Goal: Task Accomplishment & Management: Manage account settings

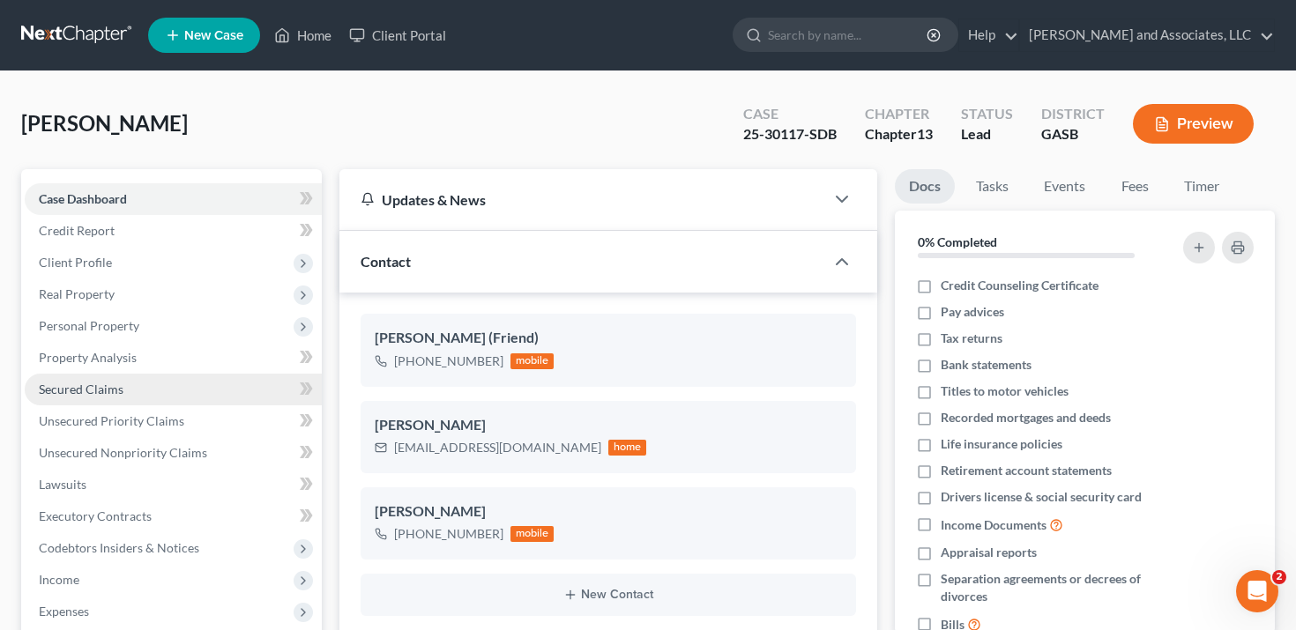
click at [230, 386] on link "Secured Claims" at bounding box center [173, 390] width 297 height 32
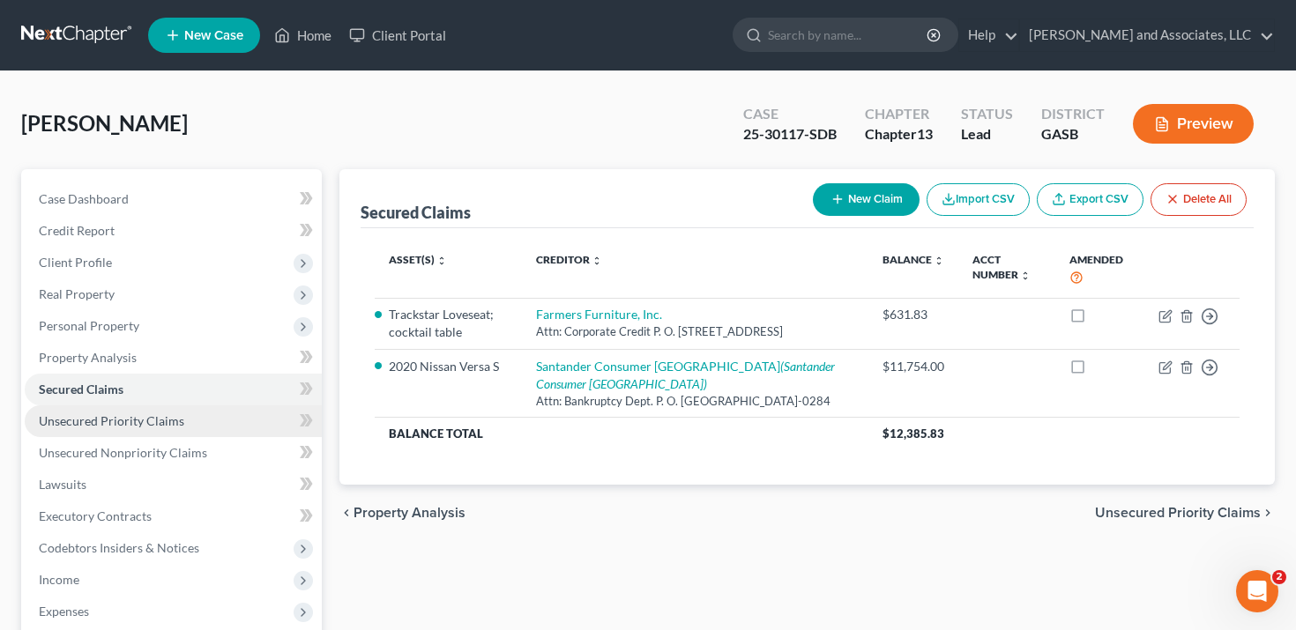
click at [230, 416] on link "Unsecured Priority Claims" at bounding box center [173, 422] width 297 height 32
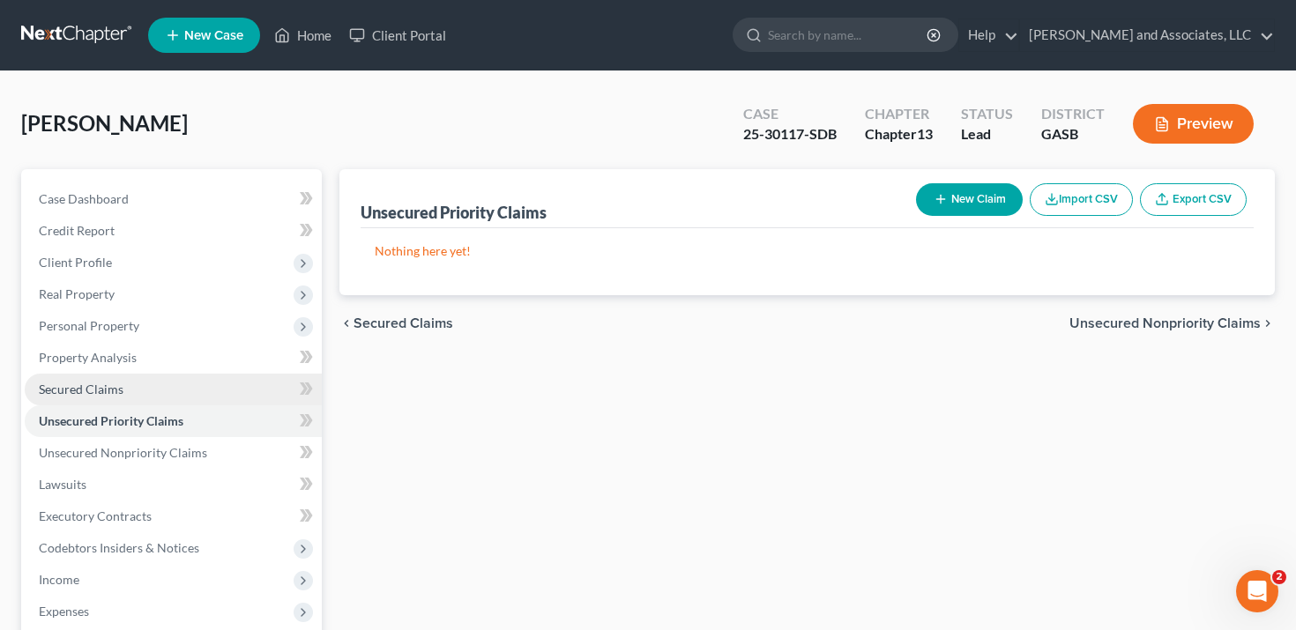
click at [227, 383] on link "Secured Claims" at bounding box center [173, 390] width 297 height 32
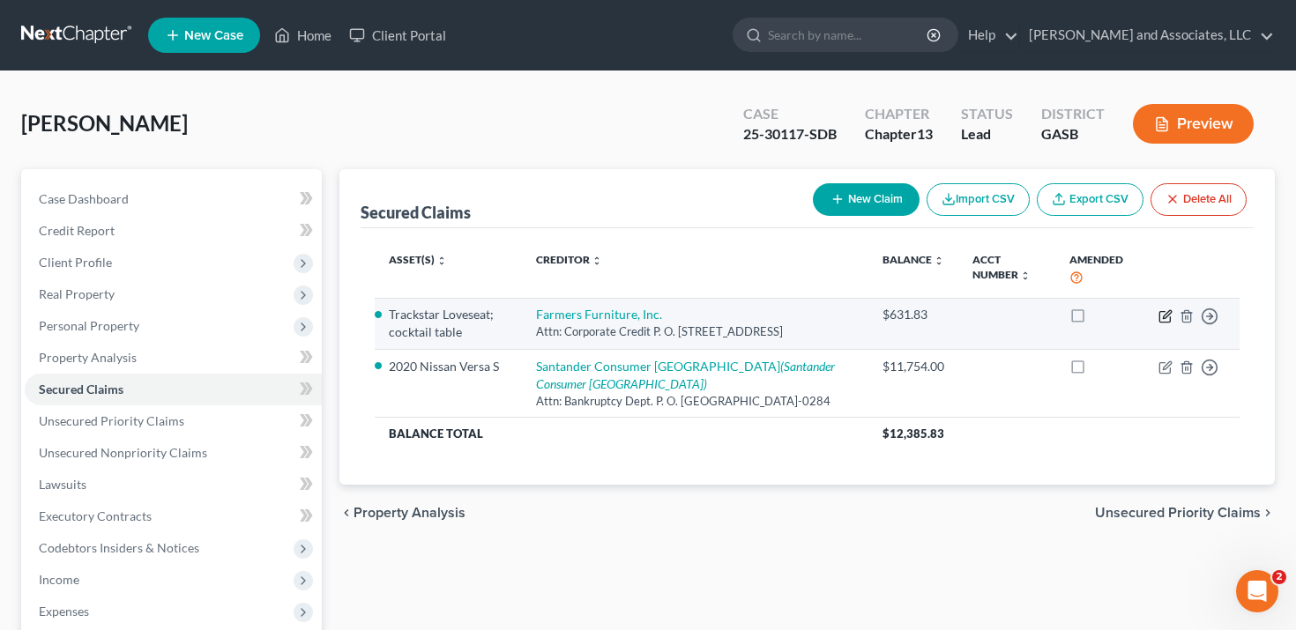
click at [1163, 315] on icon "button" at bounding box center [1166, 316] width 14 height 14
select select "10"
select select "0"
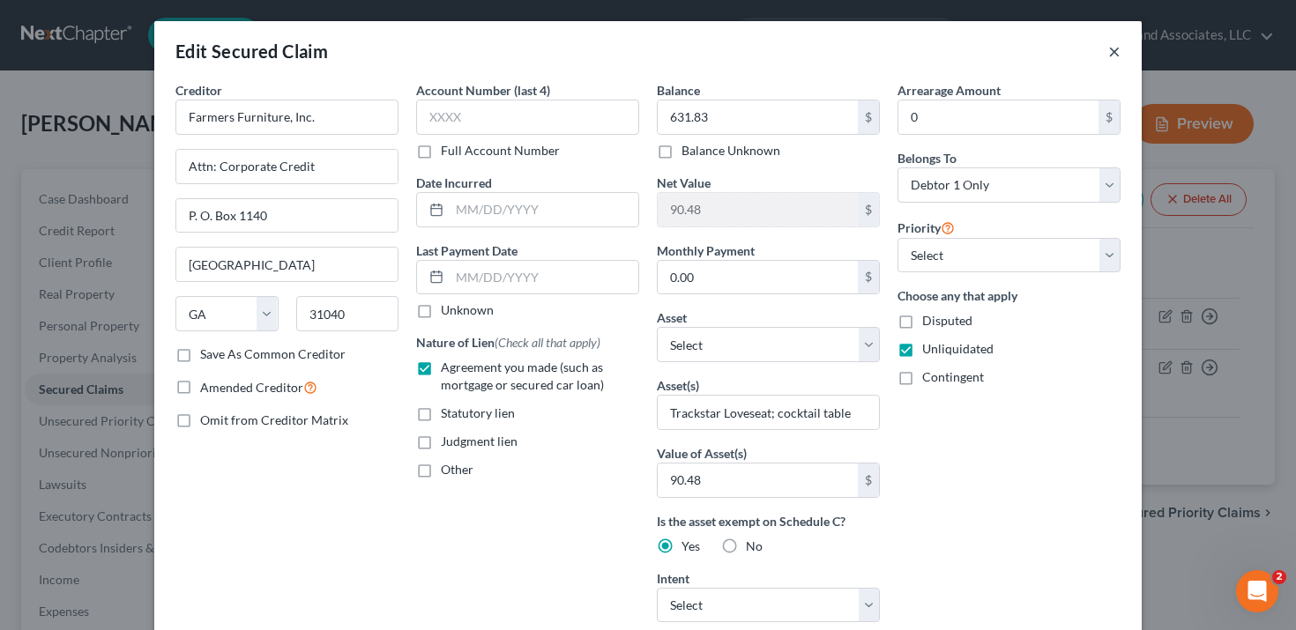
click at [1113, 52] on button "×" at bounding box center [1114, 51] width 12 height 21
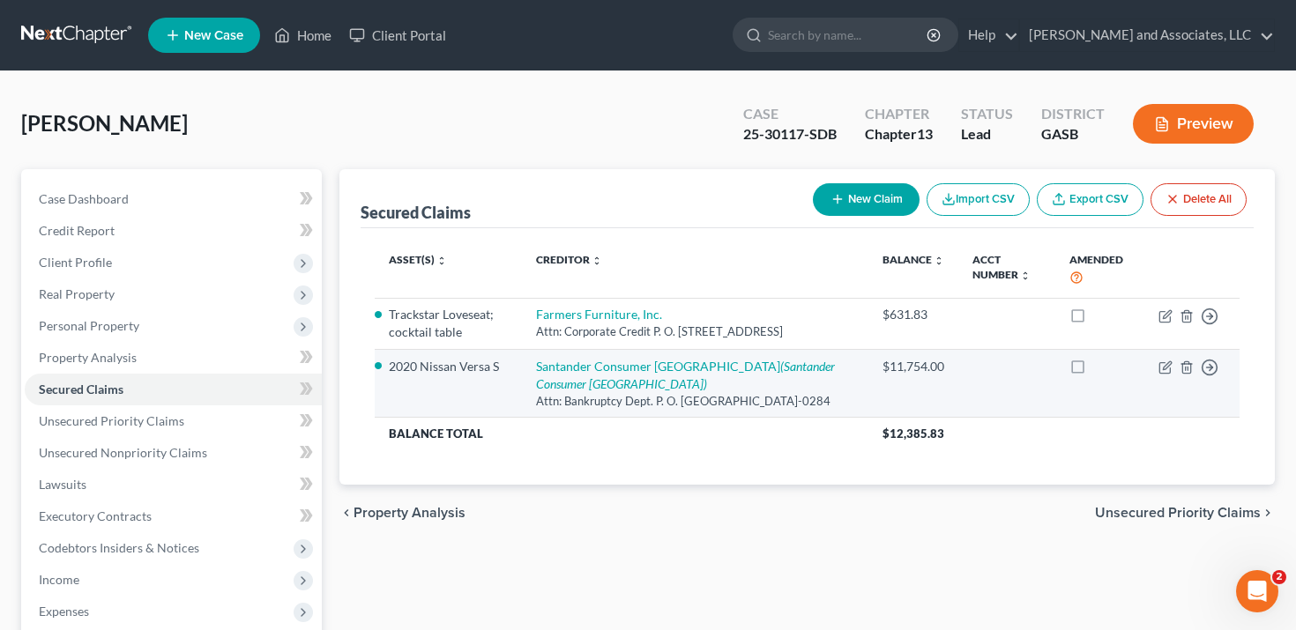
scroll to position [50, 0]
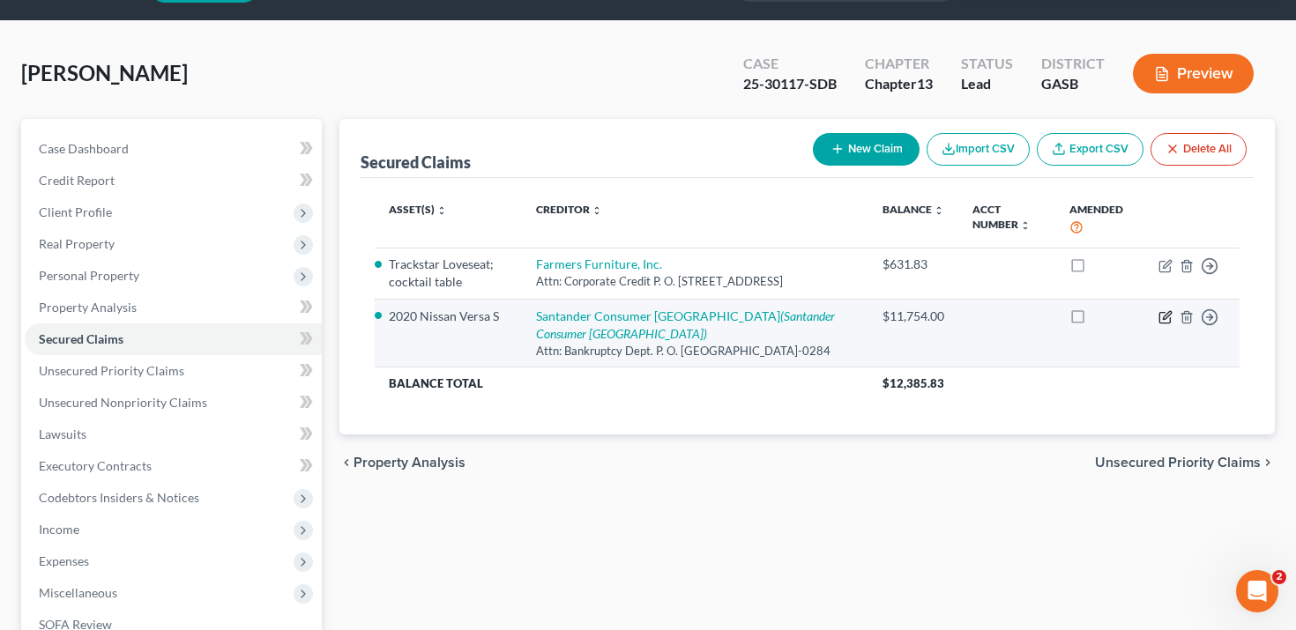
click at [1163, 319] on icon "button" at bounding box center [1167, 315] width 8 height 8
select select "45"
select select "0"
select select "2"
select select "0"
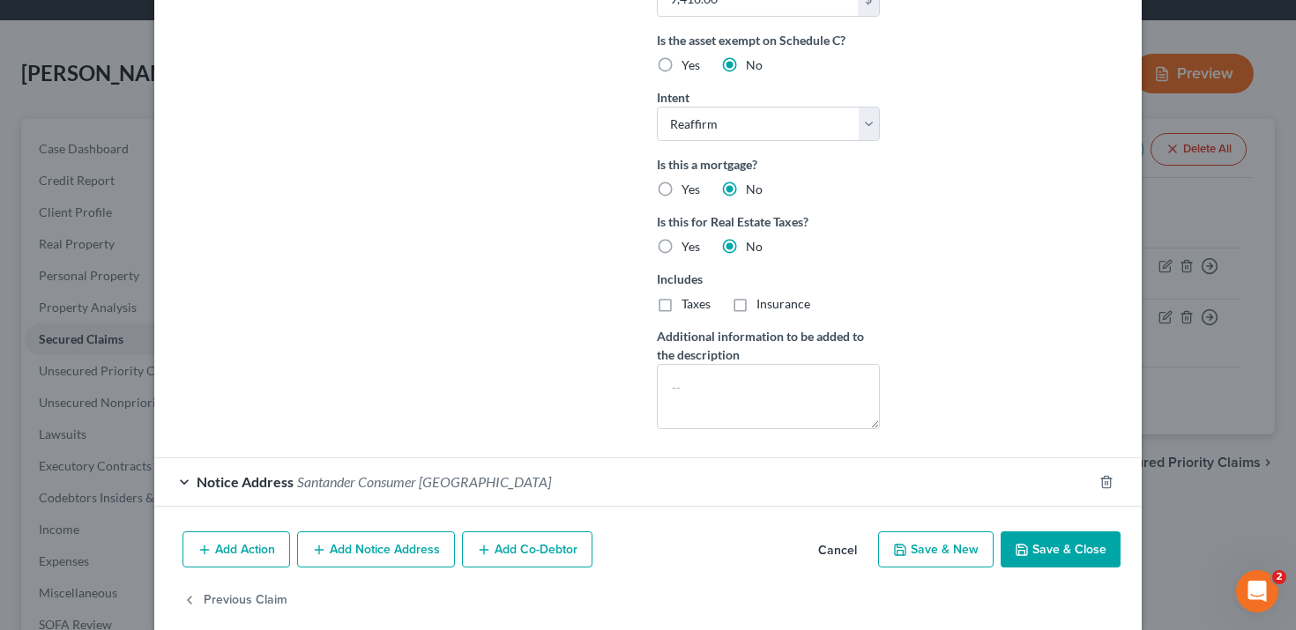
scroll to position [505, 0]
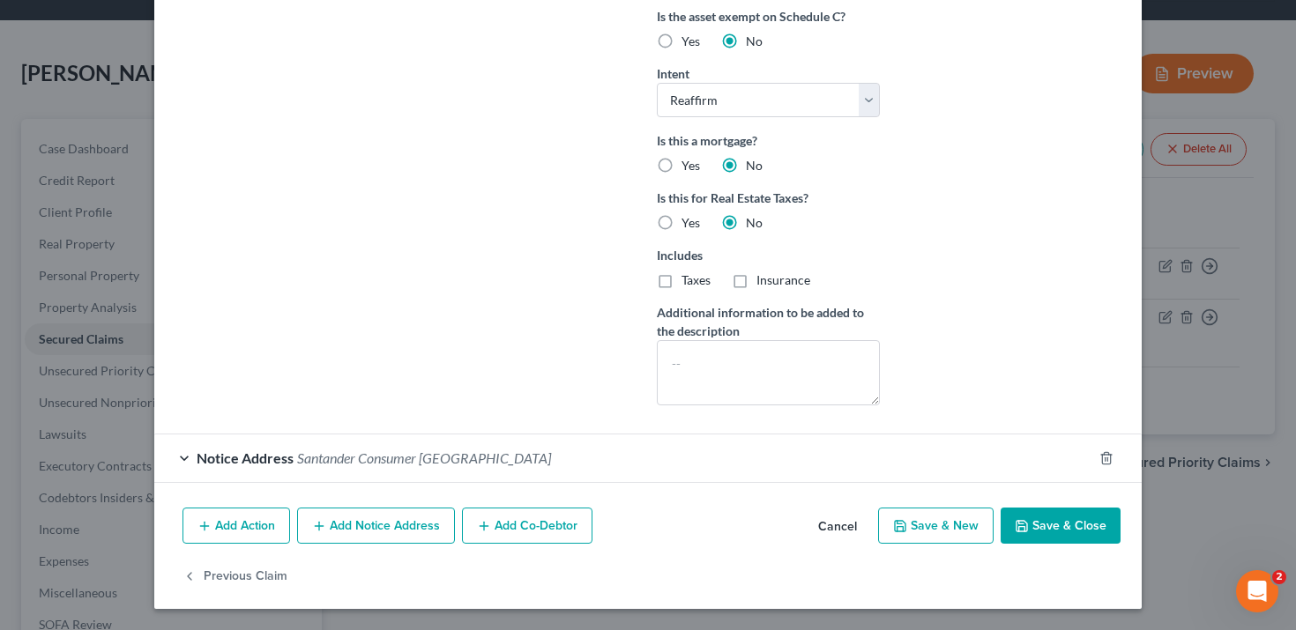
click at [844, 528] on button "Cancel" at bounding box center [837, 527] width 67 height 35
